Goal: Task Accomplishment & Management: Manage account settings

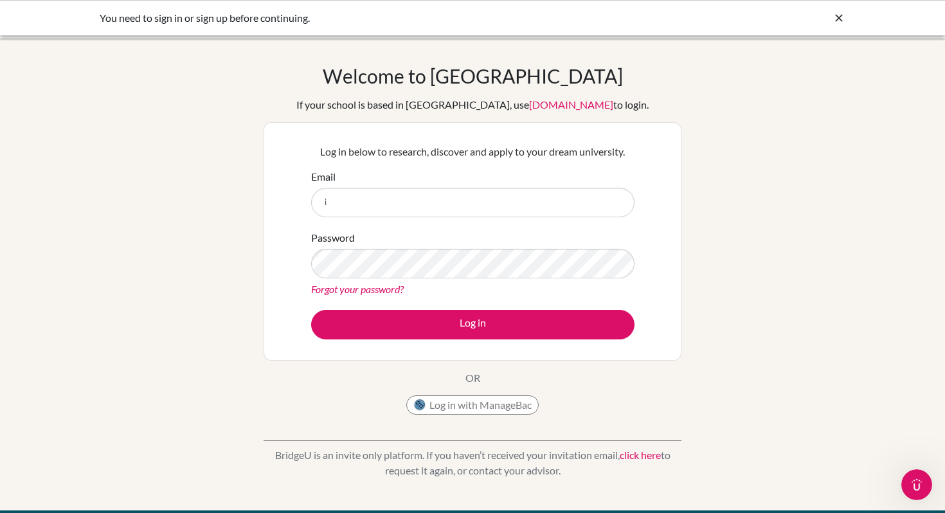
click at [837, 17] on icon at bounding box center [839, 18] width 13 height 13
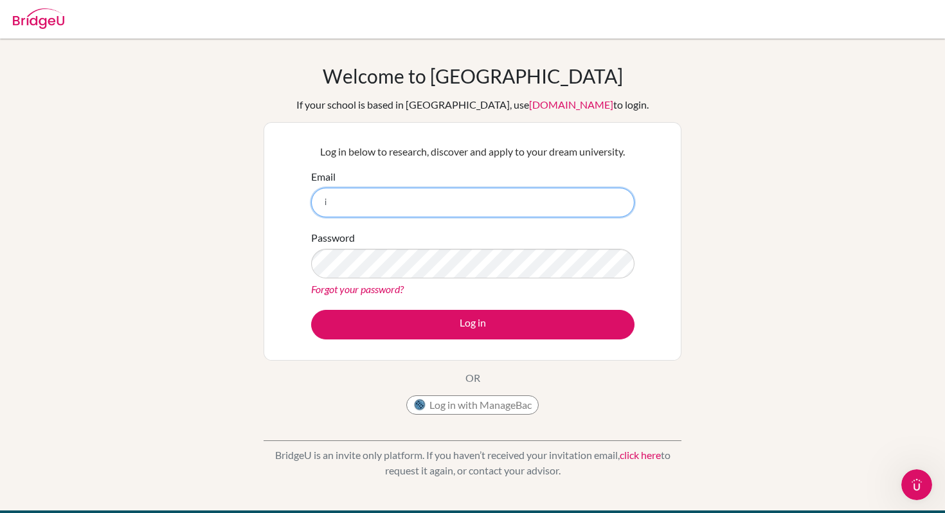
click at [413, 210] on input "i" at bounding box center [472, 203] width 323 height 30
type input "[EMAIL_ADDRESS][DOMAIN_NAME]"
click at [419, 278] on div "Password Forgot your password?" at bounding box center [472, 263] width 323 height 67
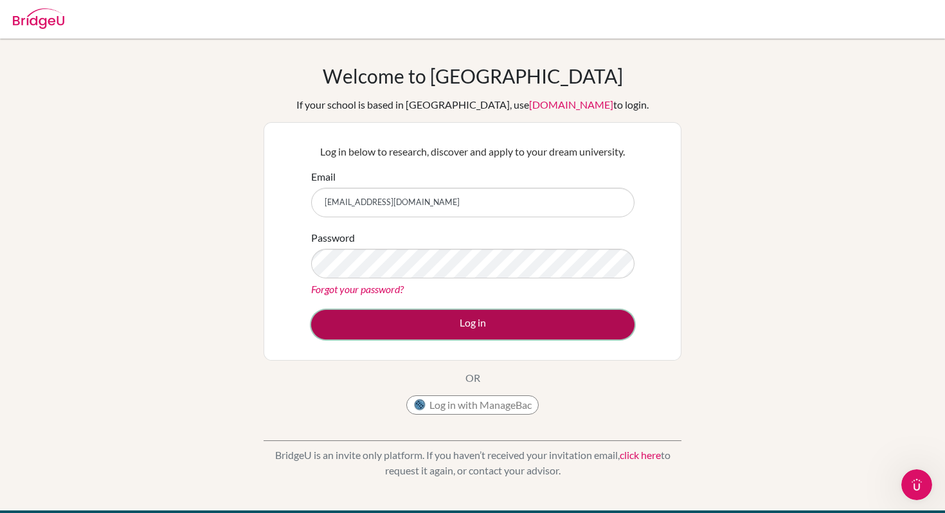
click at [450, 315] on button "Log in" at bounding box center [472, 325] width 323 height 30
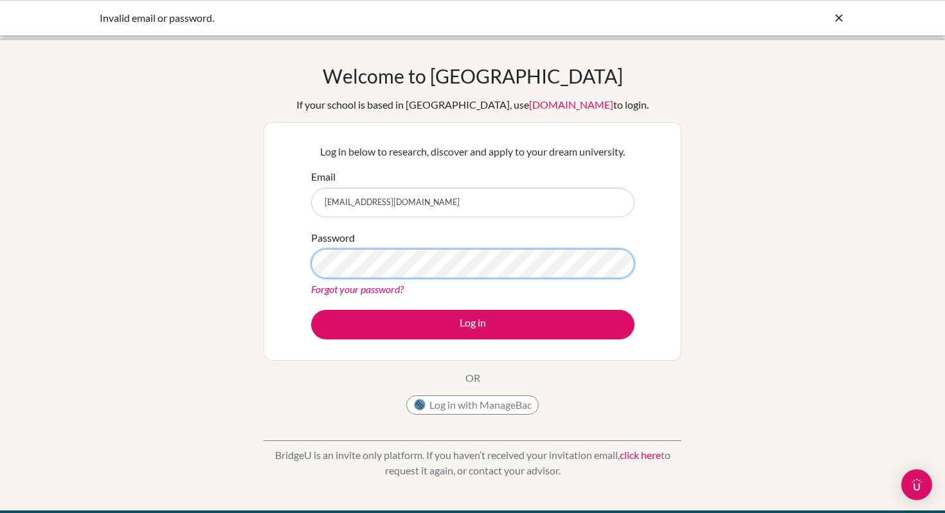
click at [311, 310] on button "Log in" at bounding box center [472, 325] width 323 height 30
click at [590, 397] on div "Welcome to [GEOGRAPHIC_DATA] If your school is based in [GEOGRAPHIC_DATA], use …" at bounding box center [473, 242] width 418 height 357
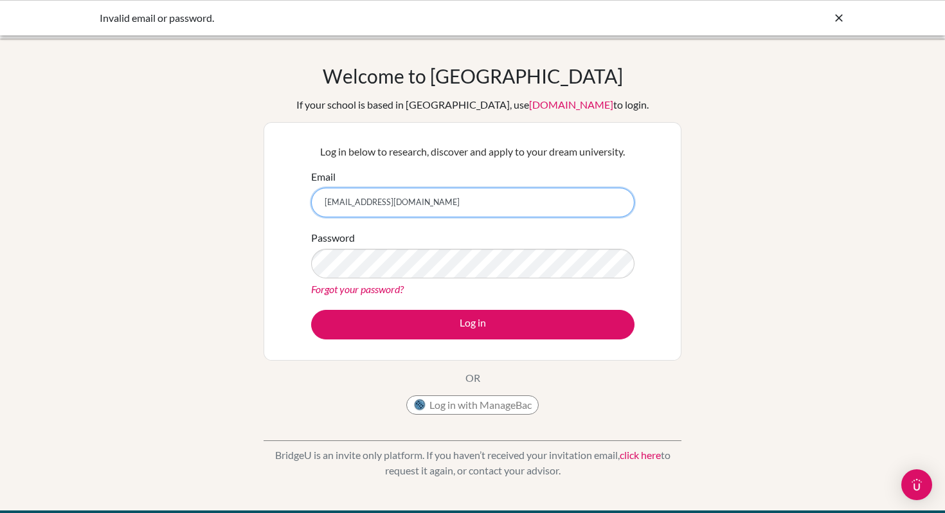
drag, startPoint x: 441, startPoint y: 203, endPoint x: 173, endPoint y: 199, distance: 268.1
click at [173, 199] on div "Welcome to [GEOGRAPHIC_DATA] If your school is based in [GEOGRAPHIC_DATA], use …" at bounding box center [472, 274] width 945 height 420
paste input "[EMAIL_ADDRESS][DOMAIN_NAME]"
type input "[EMAIL_ADDRESS][DOMAIN_NAME]"
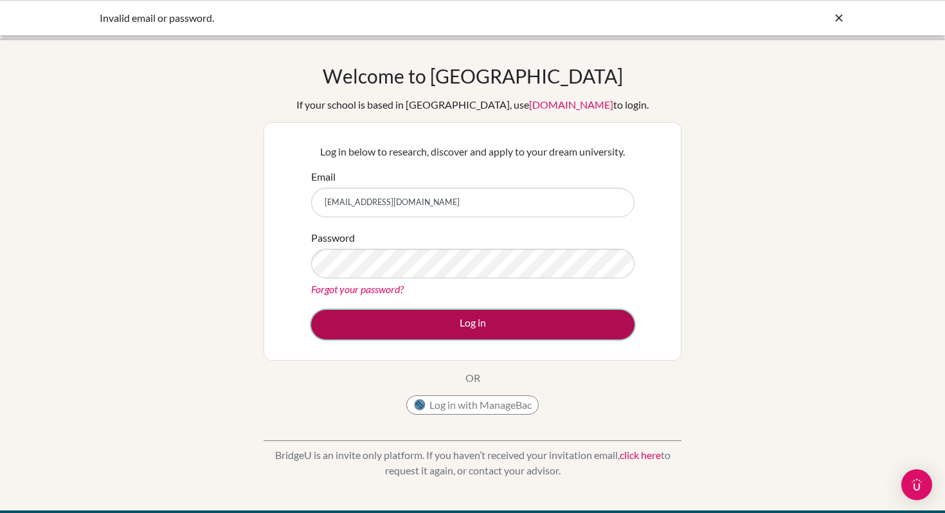
click at [443, 327] on button "Log in" at bounding box center [472, 325] width 323 height 30
